Goal: Check status

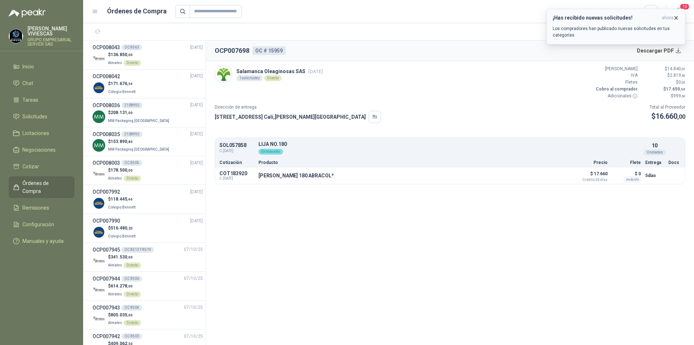
click at [677, 17] on icon "button" at bounding box center [676, 17] width 3 height 3
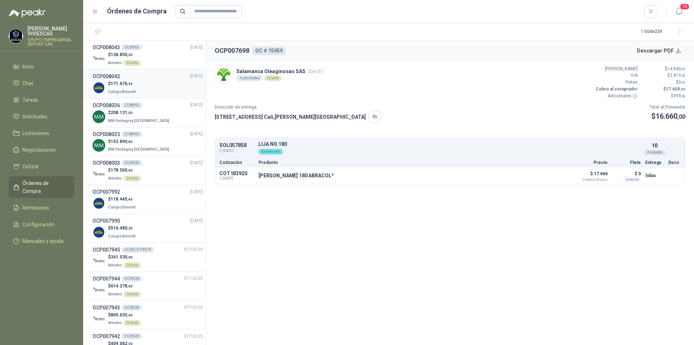
click at [144, 86] on div "$ 171.676 ,54 Colegio [PERSON_NAME]" at bounding box center [148, 87] width 110 height 15
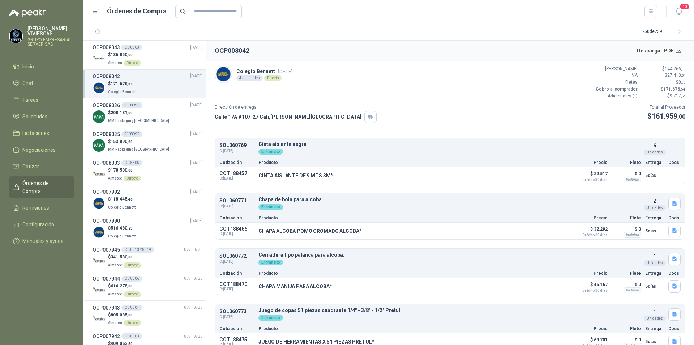
scroll to position [9, 0]
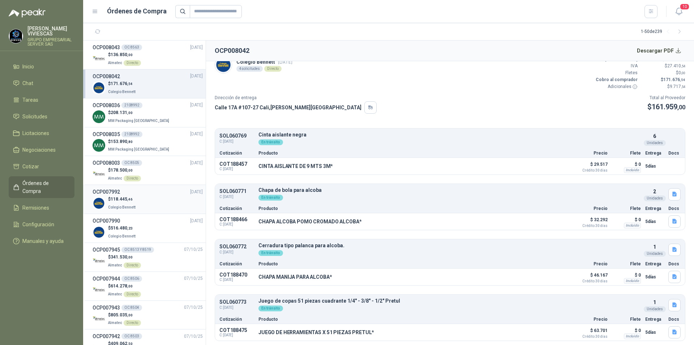
click at [161, 201] on div "$ 118.445 ,46 Colegio [PERSON_NAME]" at bounding box center [148, 203] width 110 height 15
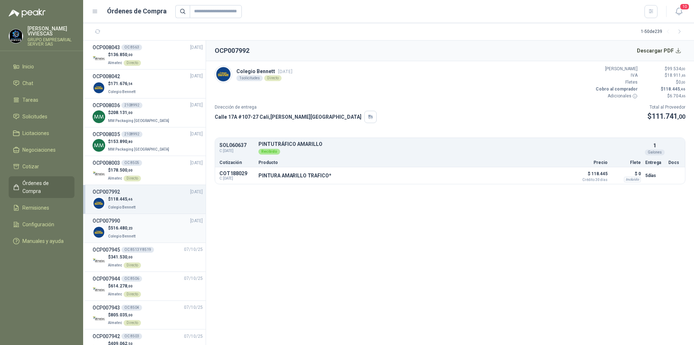
click at [157, 224] on div "OCP007990 [DATE]" at bounding box center [148, 221] width 110 height 8
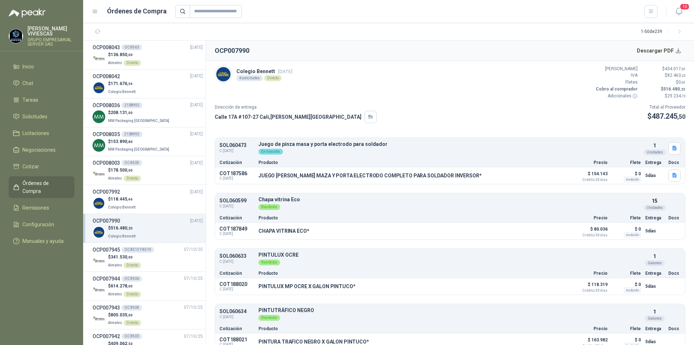
scroll to position [9, 0]
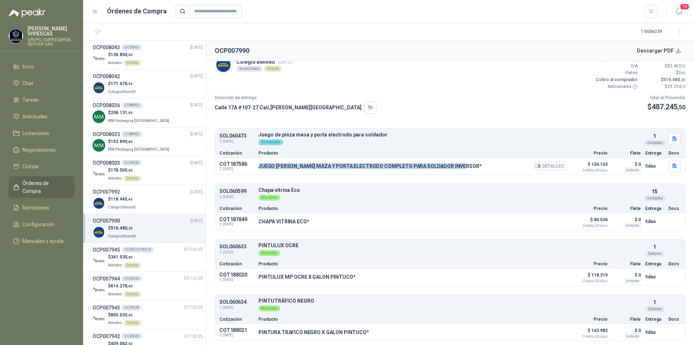
drag, startPoint x: 260, startPoint y: 169, endPoint x: 458, endPoint y: 167, distance: 198.1
click at [458, 167] on p "JUEGO [PERSON_NAME] MAZA Y PORTA ELECTRODO COMPLETO PARA SOLDADOR INVERSOR*" at bounding box center [369, 166] width 223 height 6
